Goal: Transaction & Acquisition: Purchase product/service

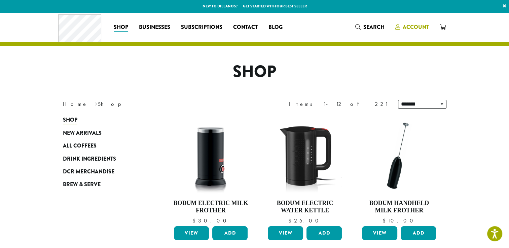
click at [416, 28] on span "Account" at bounding box center [416, 27] width 26 height 8
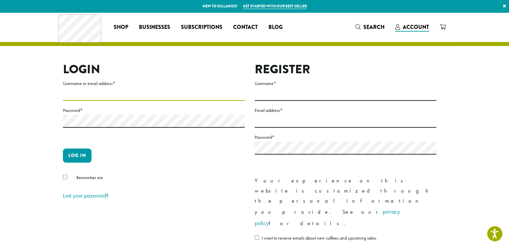
click at [80, 95] on input "Username or email address *" at bounding box center [154, 94] width 182 height 13
type input "**********"
click at [74, 152] on button "Log in" at bounding box center [77, 156] width 29 height 14
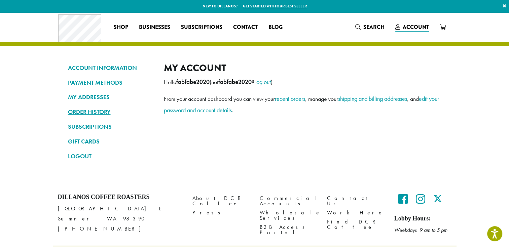
click at [90, 110] on link "ORDER HISTORY" at bounding box center [111, 111] width 86 height 11
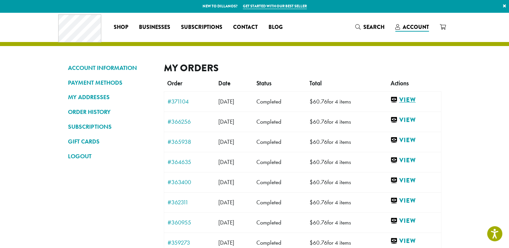
click at [418, 100] on link "View" at bounding box center [413, 100] width 47 height 8
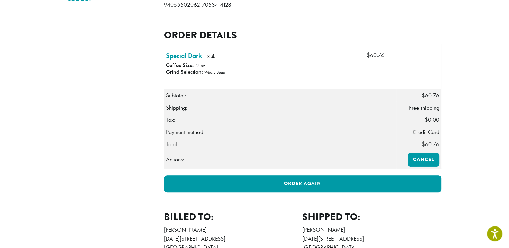
scroll to position [168, 0]
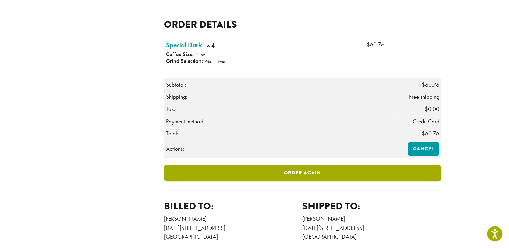
click at [303, 182] on link "Order again" at bounding box center [302, 173] width 277 height 17
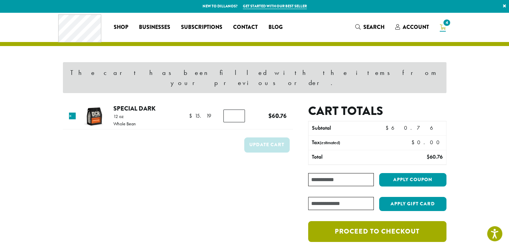
click at [391, 222] on link "Proceed to checkout" at bounding box center [377, 231] width 138 height 21
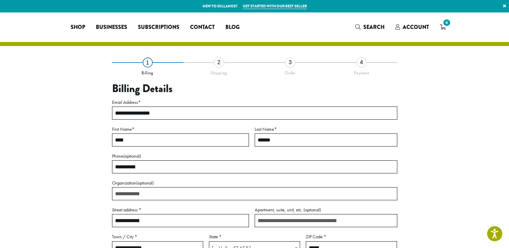
select select "**"
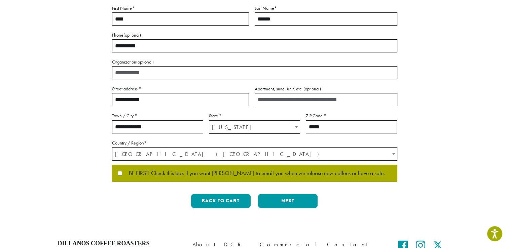
scroll to position [135, 0]
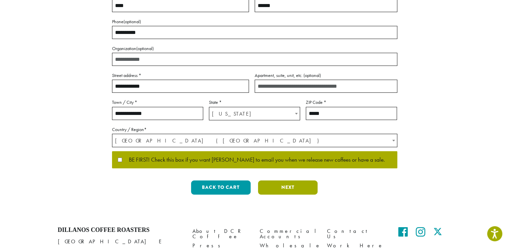
click at [285, 185] on button "Next" at bounding box center [288, 188] width 60 height 14
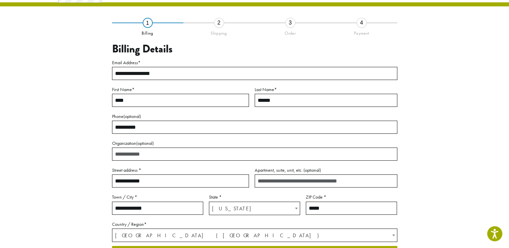
scroll to position [35, 0]
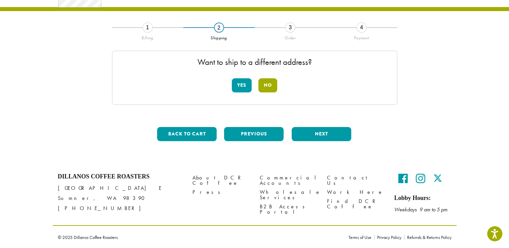
click at [270, 83] on button "No" at bounding box center [267, 85] width 19 height 14
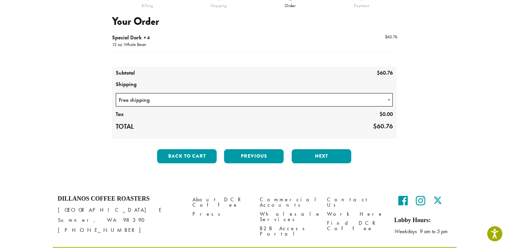
scroll to position [55, 0]
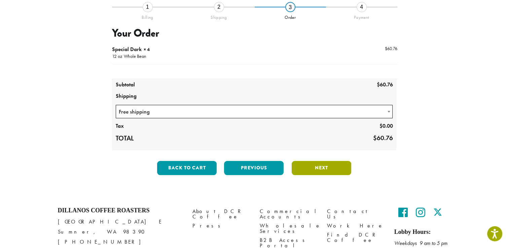
click at [319, 166] on button "Next" at bounding box center [322, 168] width 60 height 14
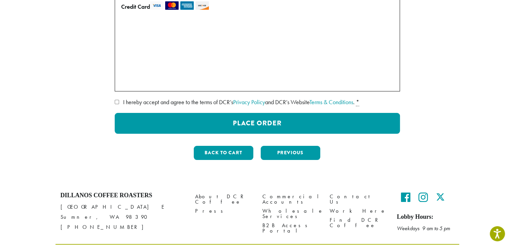
scroll to position [123, 0]
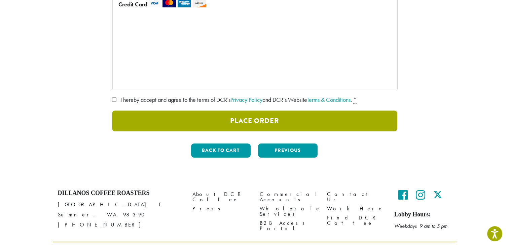
click at [238, 118] on button "Place Order" at bounding box center [254, 121] width 285 height 21
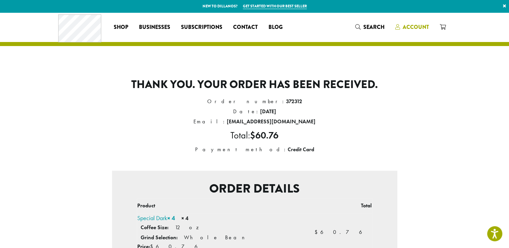
click at [414, 27] on span "Account" at bounding box center [416, 27] width 26 height 8
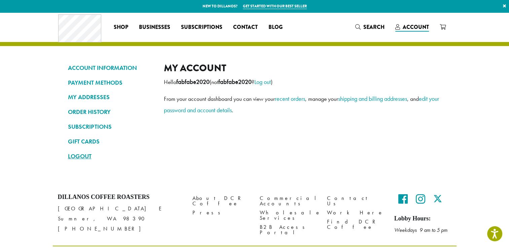
drag, startPoint x: 0, startPoint y: 0, endPoint x: 78, endPoint y: 159, distance: 177.0
click at [78, 159] on link "LOGOUT" at bounding box center [111, 156] width 86 height 11
